Goal: Information Seeking & Learning: Learn about a topic

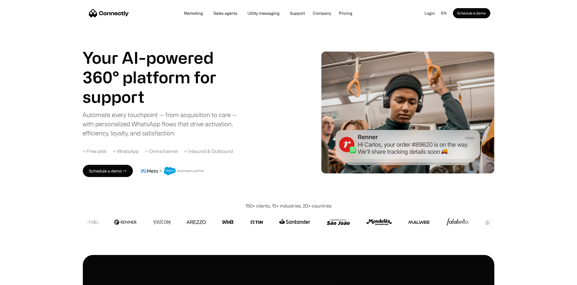
click at [348, 16] on div "Marketing Sales agents Utility messaging Support Company About us Careers Conta…" at bounding box center [268, 13] width 178 height 7
click at [349, 14] on link "Pricing" at bounding box center [346, 13] width 22 height 4
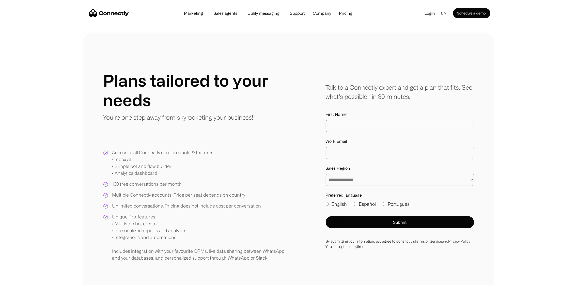
click at [119, 16] on img "home" at bounding box center [109, 13] width 40 height 8
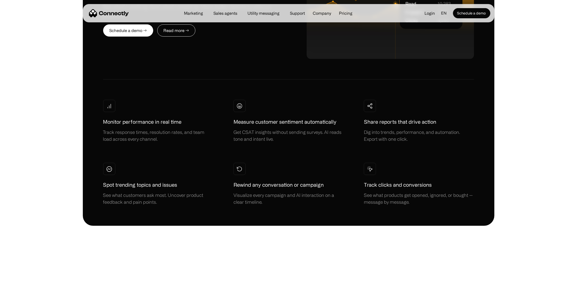
scroll to position [2866, 0]
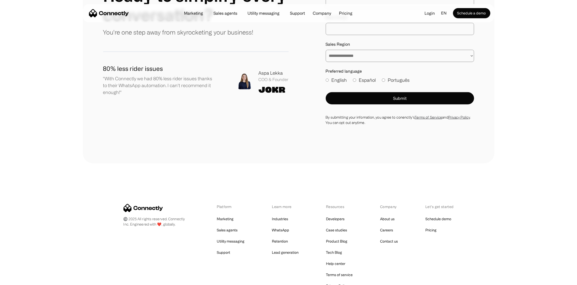
drag, startPoint x: 372, startPoint y: 141, endPoint x: 406, endPoint y: 294, distance: 156.6
click at [391, 215] on link "About us" at bounding box center [387, 218] width 14 height 7
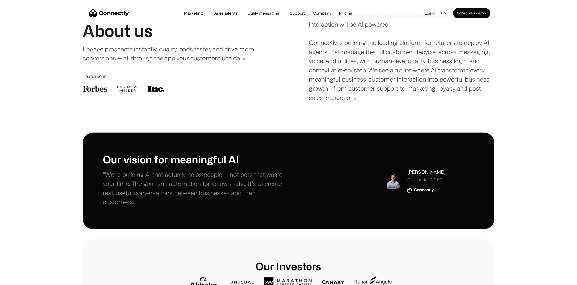
drag, startPoint x: 379, startPoint y: 142, endPoint x: 402, endPoint y: 194, distance: 56.5
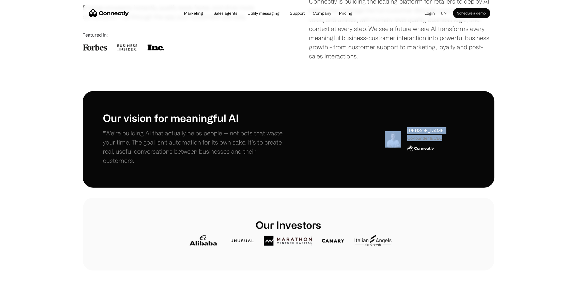
drag, startPoint x: 447, startPoint y: 150, endPoint x: 372, endPoint y: 118, distance: 81.4
click at [372, 118] on div "Our vision for meaningful AI "We’re building AI that actually helps people — no…" at bounding box center [288, 139] width 371 height 56
click at [480, 149] on div "Our vision for meaningful AI "We’re building AI that actually helps people — no…" at bounding box center [288, 139] width 411 height 96
click at [417, 131] on div "Stefanos Loukakos" at bounding box center [426, 130] width 38 height 7
click at [422, 134] on div "Stefanos Loukakos Co-founder & CEO" at bounding box center [426, 134] width 38 height 14
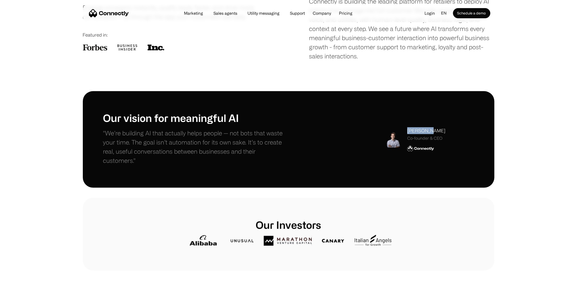
click at [422, 134] on div "Stefanos Loukakos Co-founder & CEO" at bounding box center [426, 134] width 38 height 14
click at [465, 145] on div "Stefanos Loukakos Co-founder & CEO" at bounding box center [429, 139] width 89 height 24
